Goal: Find contact information: Find contact information

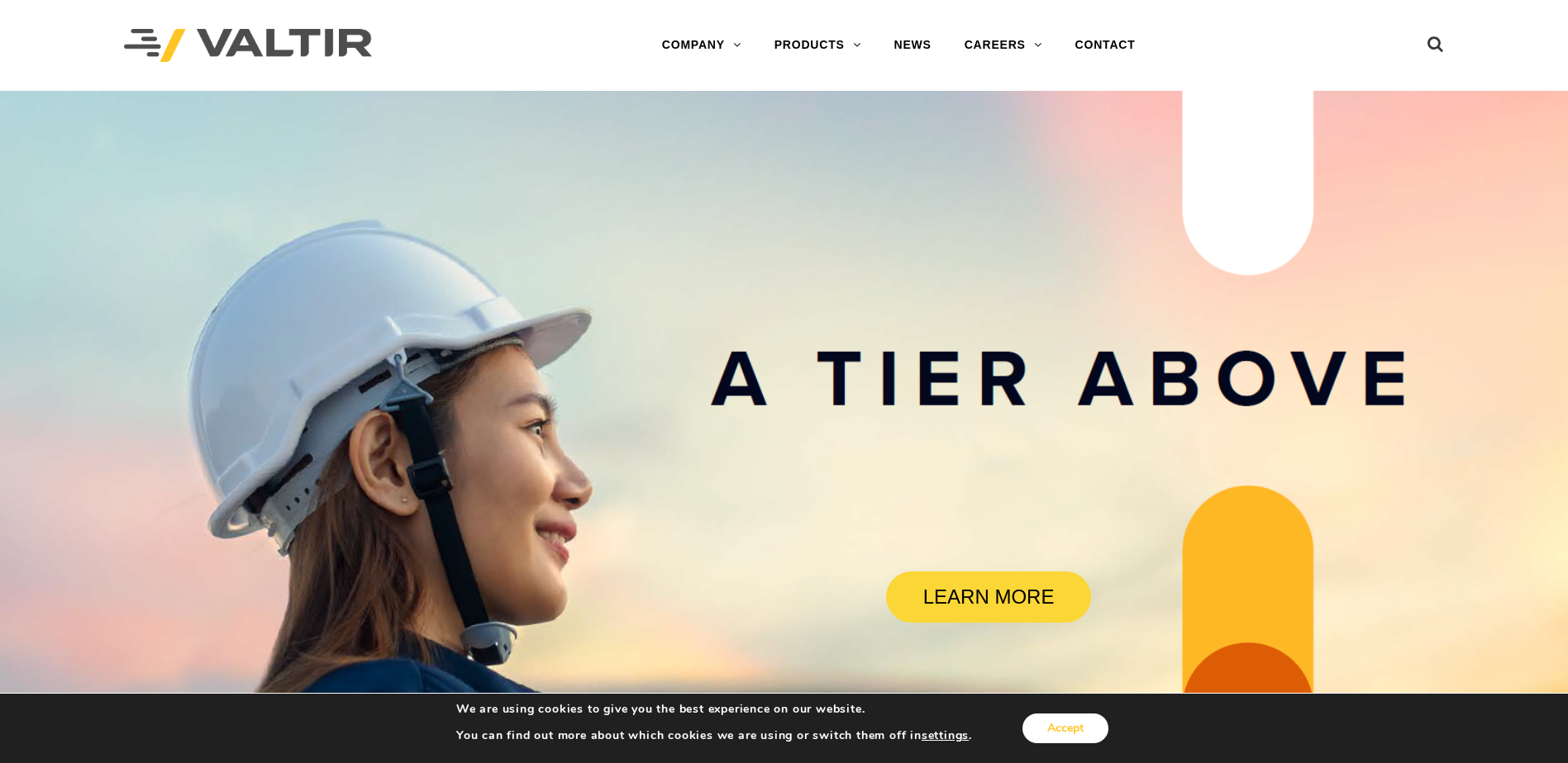
click at [1072, 742] on button "Accept" at bounding box center [1064, 728] width 86 height 30
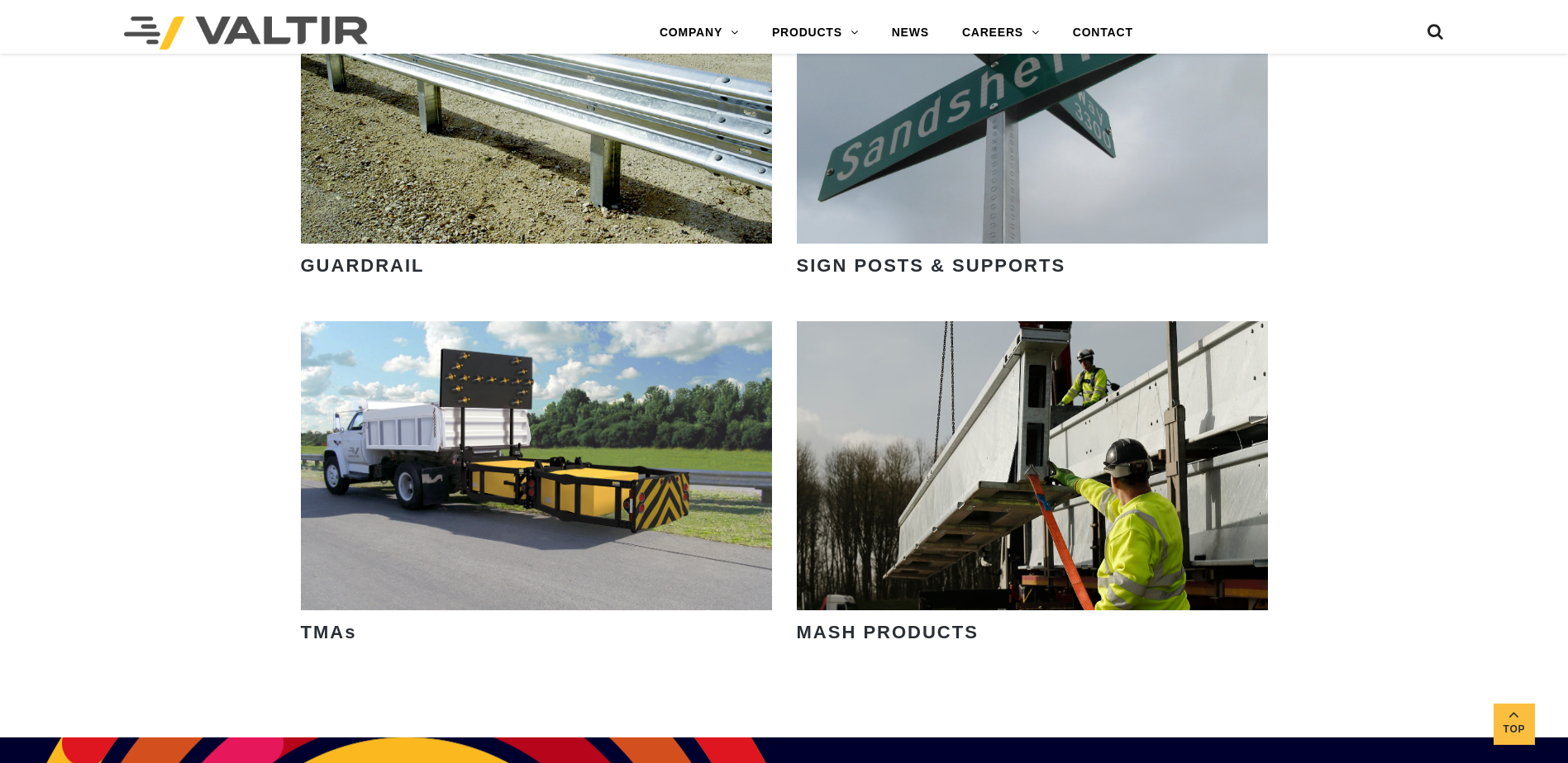
scroll to position [2314, 0]
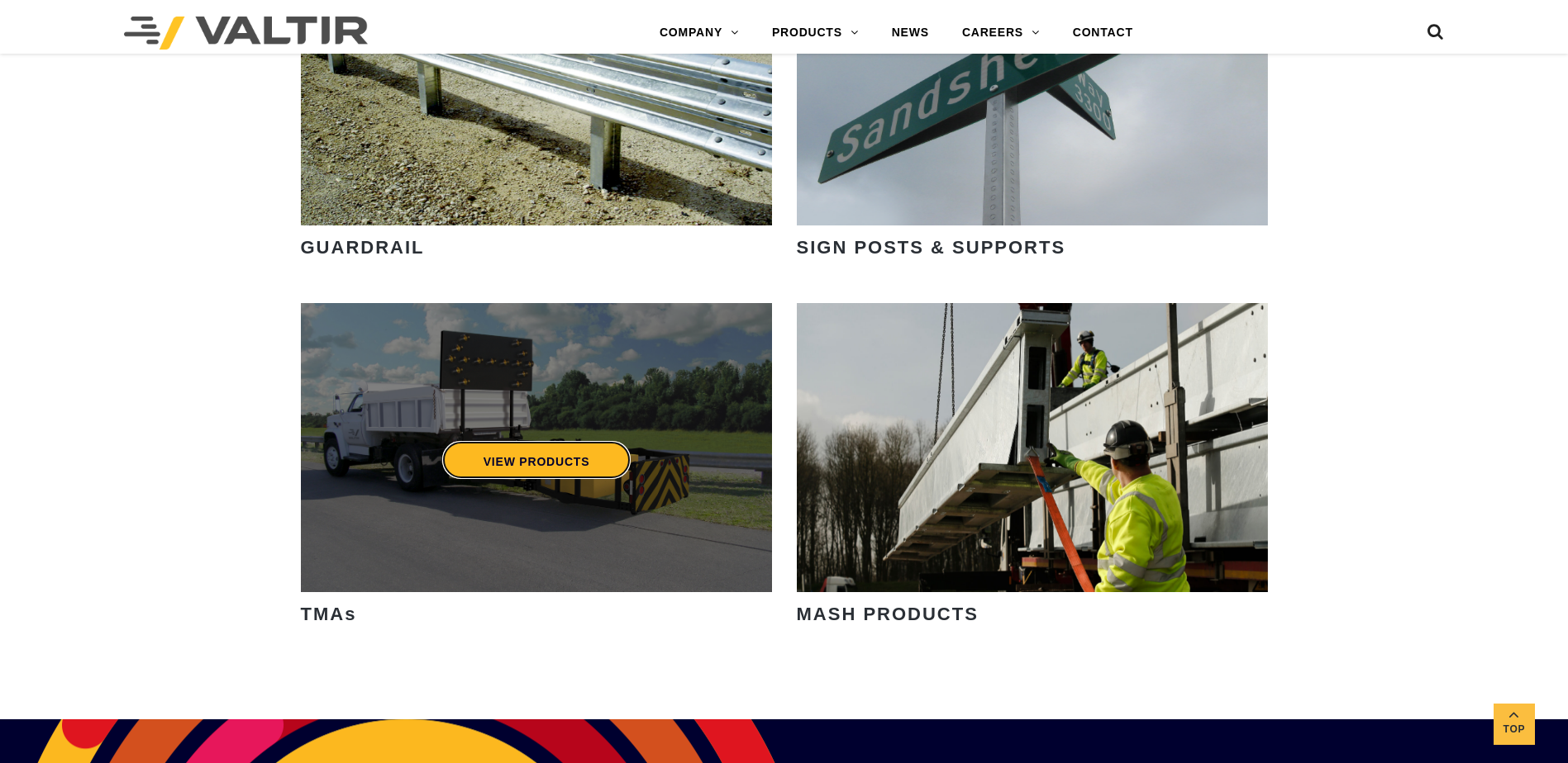
click at [487, 454] on link "VIEW PRODUCTS" at bounding box center [536, 460] width 190 height 38
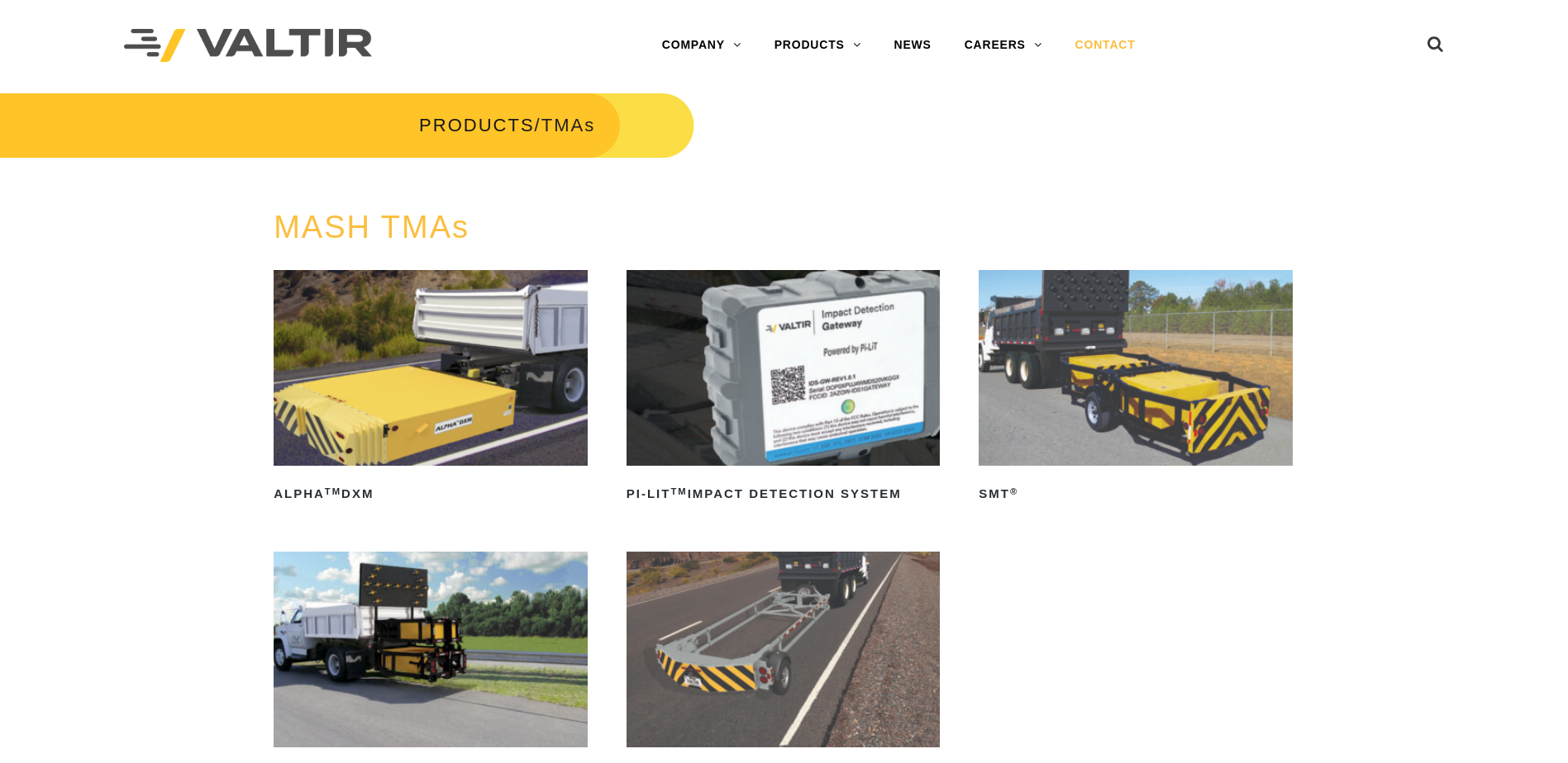
click at [1098, 40] on link "CONTACT" at bounding box center [1105, 44] width 94 height 33
